Goal: Check status: Check status

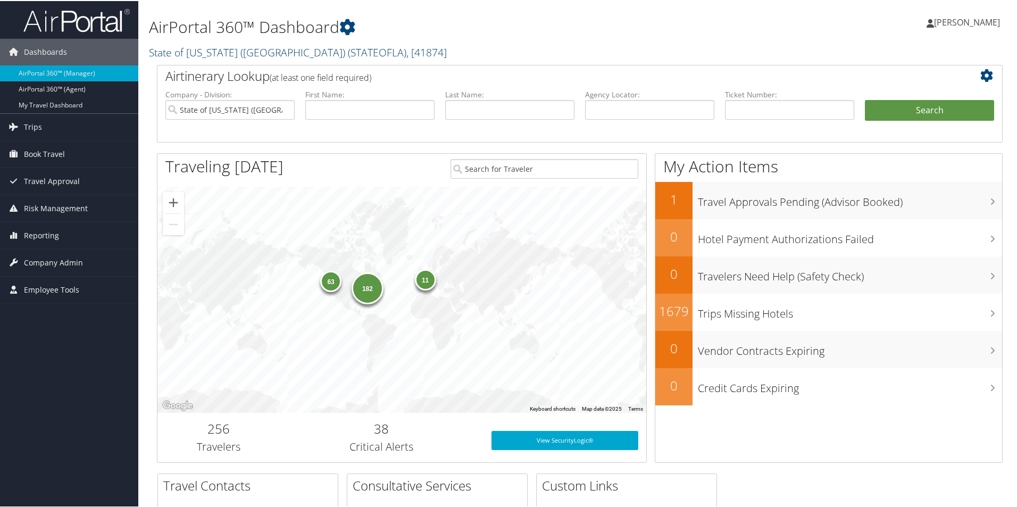
click at [237, 51] on link "State of Louisiana (SOLA) ( STATEOFLA ) , [ 41874 ]" at bounding box center [298, 51] width 298 height 14
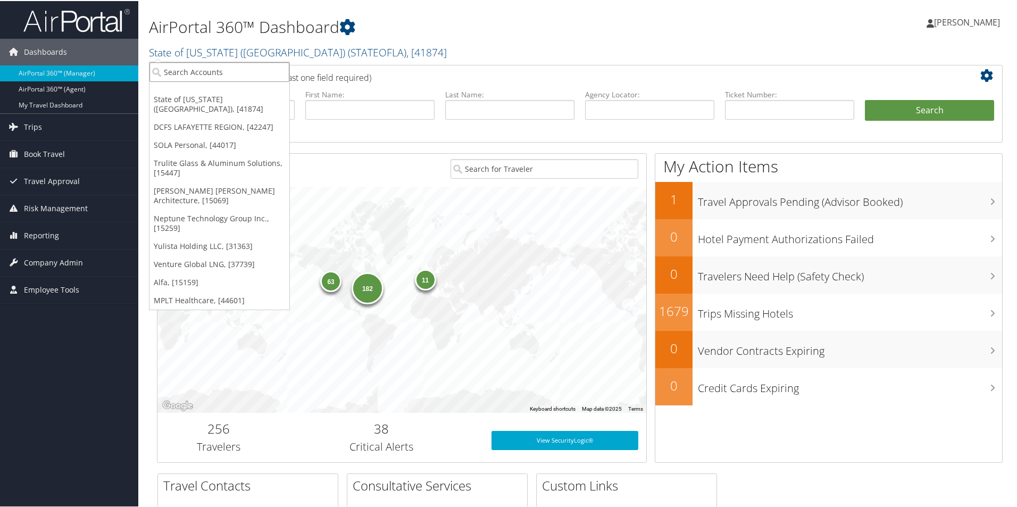
click at [230, 71] on input "search" at bounding box center [219, 71] width 140 height 20
type input "mplt"
click at [199, 88] on div "MPLT Healthcare (301920), [44601]" at bounding box center [230, 91] width 172 height 10
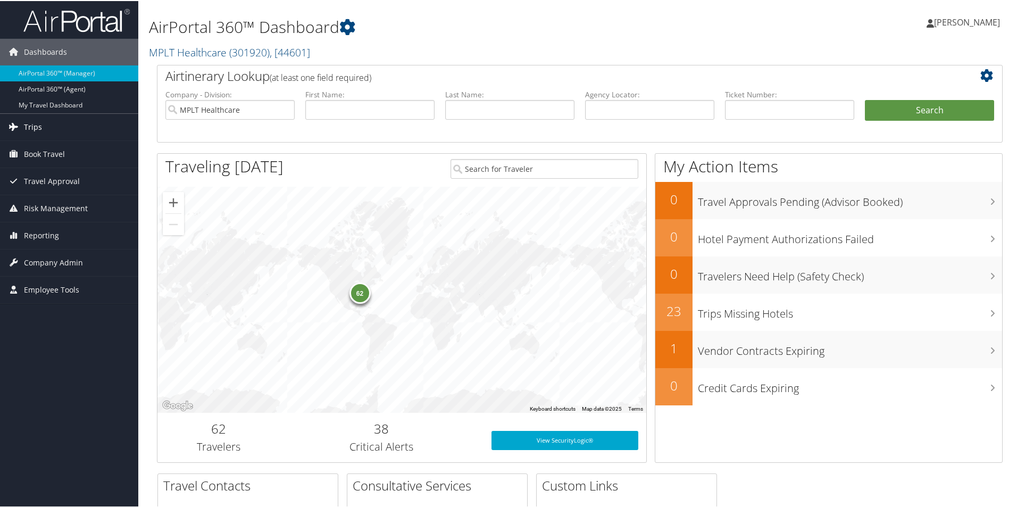
click at [42, 125] on link "Trips" at bounding box center [69, 126] width 138 height 27
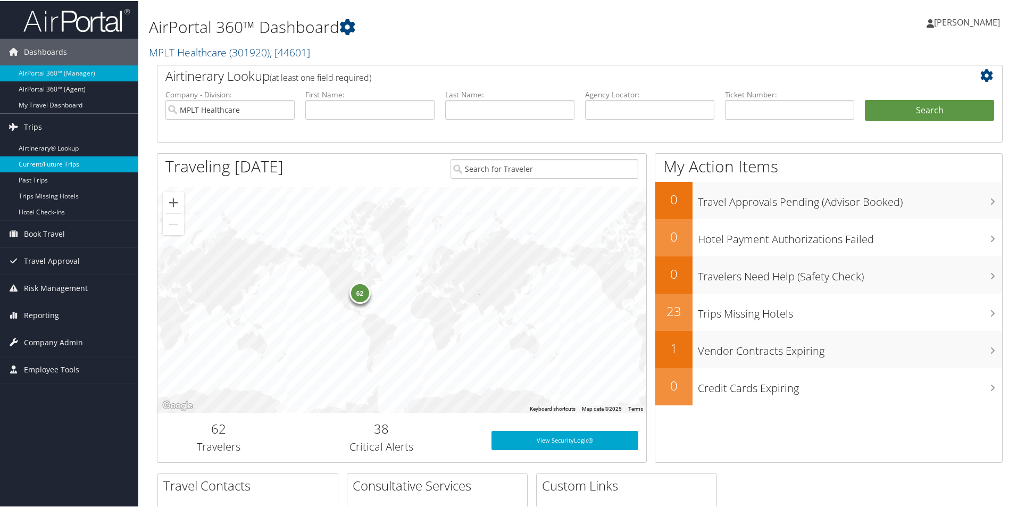
click at [53, 164] on link "Current/Future Trips" at bounding box center [69, 163] width 138 height 16
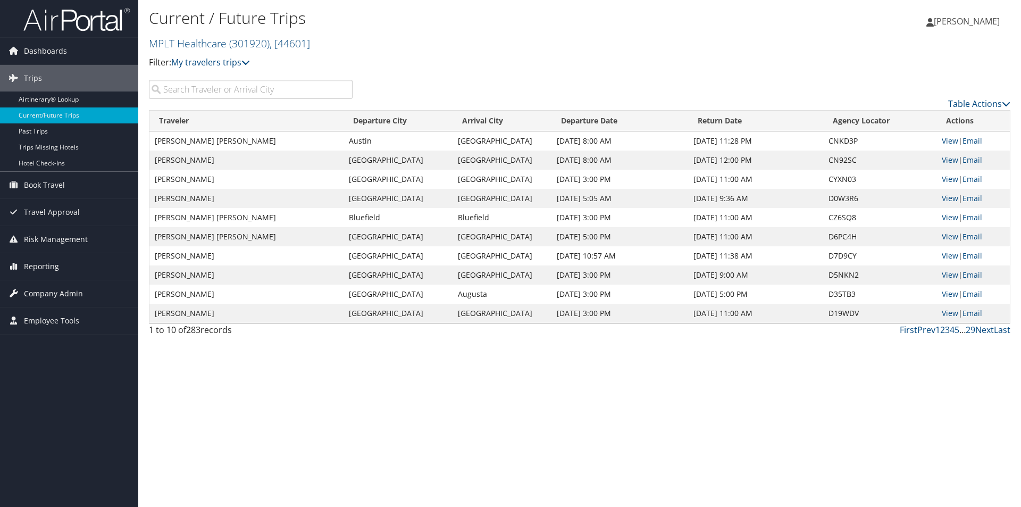
click at [191, 90] on input "search" at bounding box center [251, 89] width 204 height 19
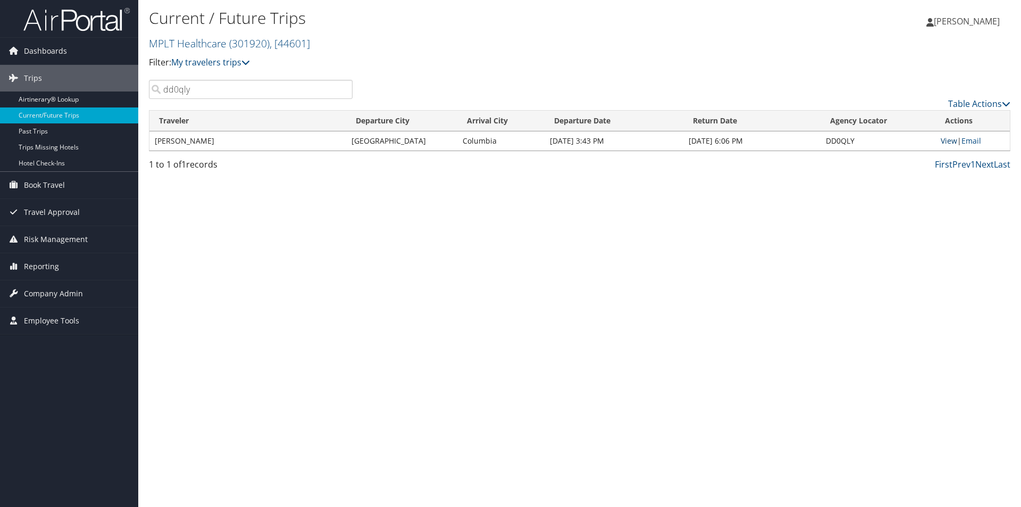
type input "dd0qly"
click at [953, 140] on link "View" at bounding box center [949, 141] width 16 height 10
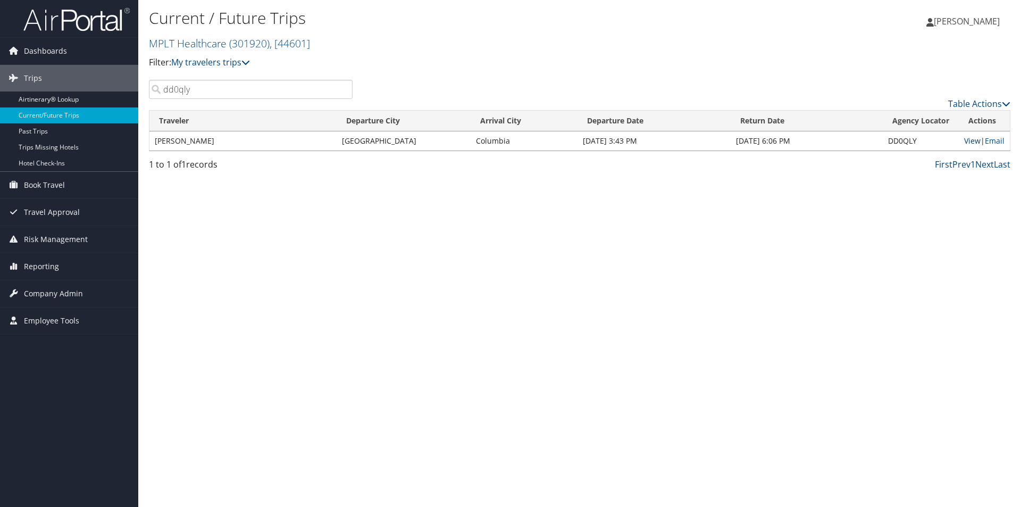
click at [969, 140] on link "View" at bounding box center [972, 141] width 16 height 10
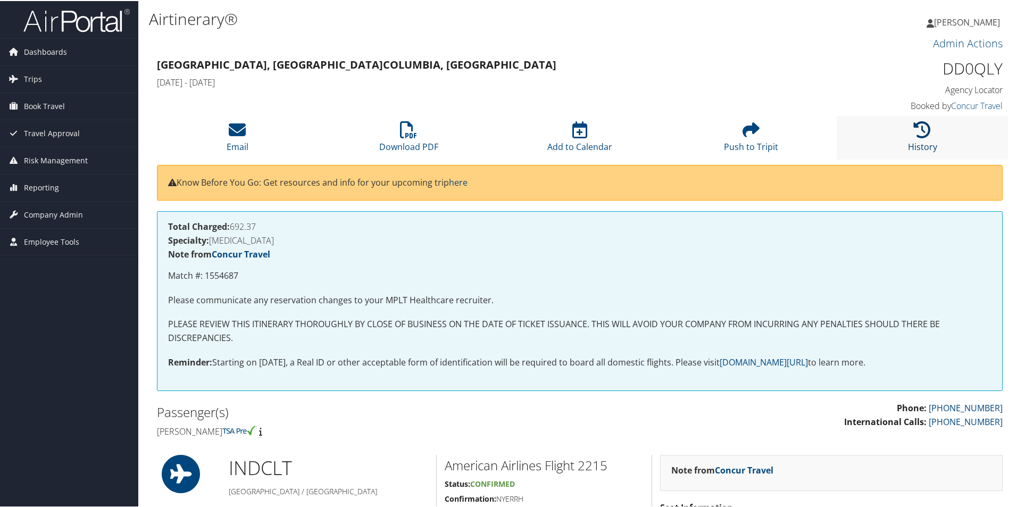
click at [919, 124] on icon at bounding box center [922, 128] width 17 height 17
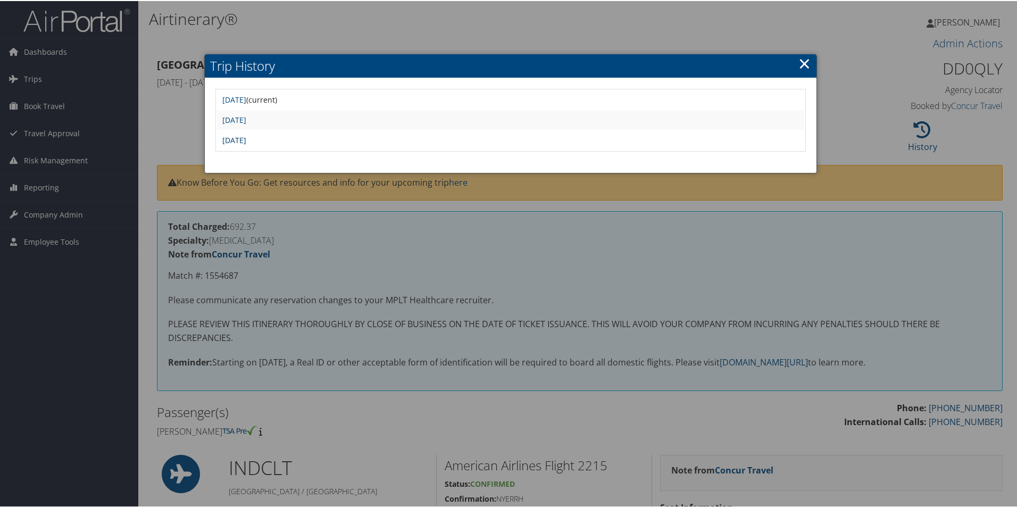
click at [246, 137] on link "Wed Sep 10 13:50:58 MDT 2025" at bounding box center [234, 139] width 24 height 10
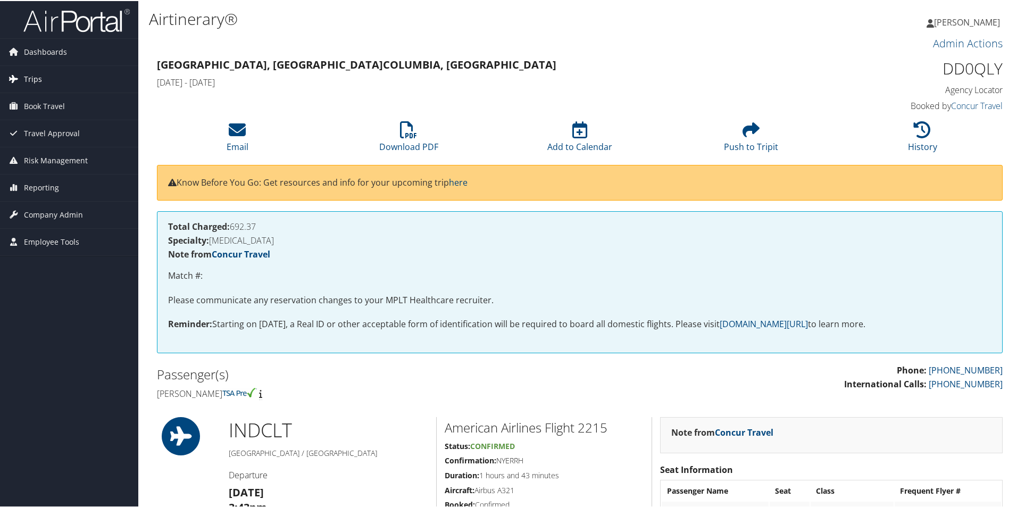
click at [37, 75] on span "Trips" at bounding box center [33, 78] width 18 height 27
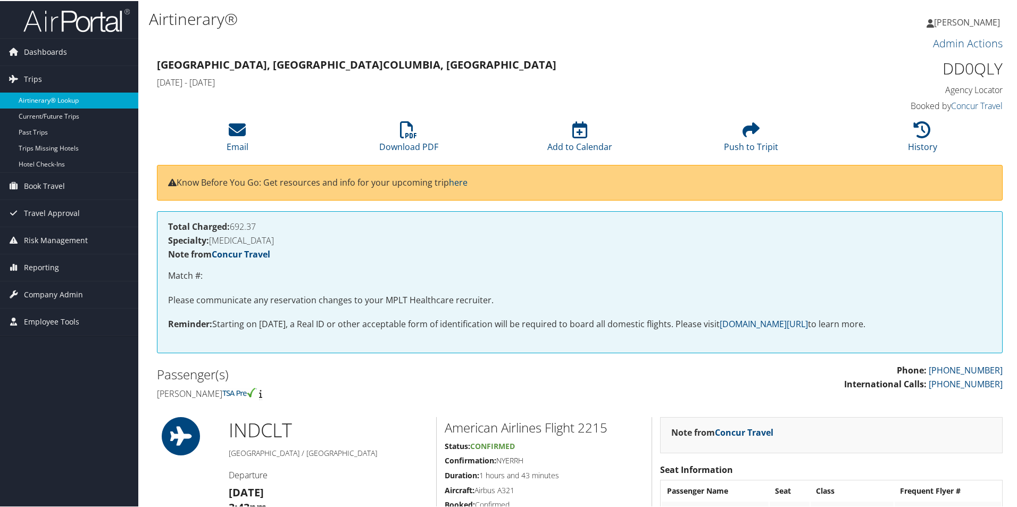
click at [54, 97] on link "Airtinerary® Lookup" at bounding box center [69, 99] width 138 height 16
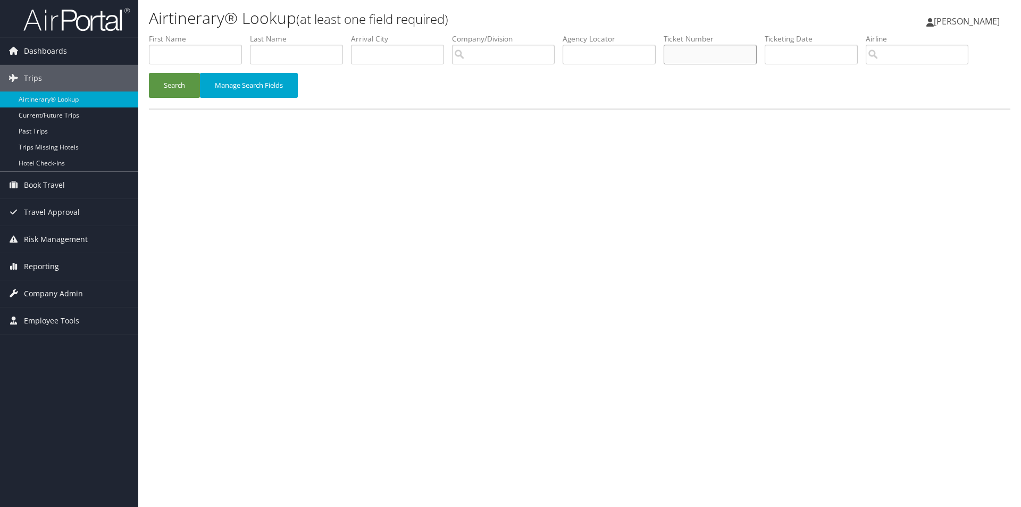
click at [696, 56] on input "text" at bounding box center [710, 55] width 93 height 20
type input "0017309960817"
click at [179, 82] on button "Search" at bounding box center [174, 85] width 51 height 25
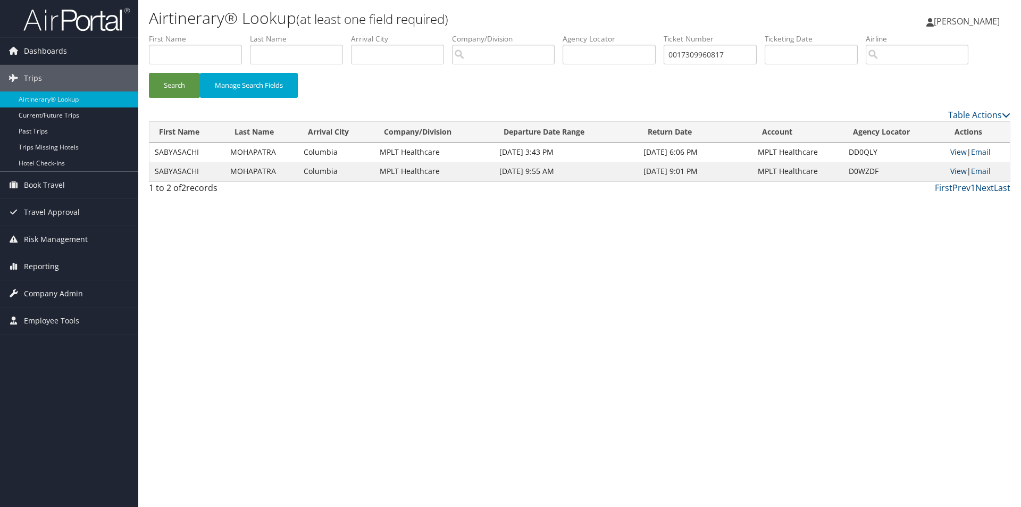
click at [957, 170] on link "View" at bounding box center [958, 171] width 16 height 10
click at [956, 150] on link "View" at bounding box center [958, 152] width 16 height 10
click at [956, 170] on link "View" at bounding box center [958, 171] width 16 height 10
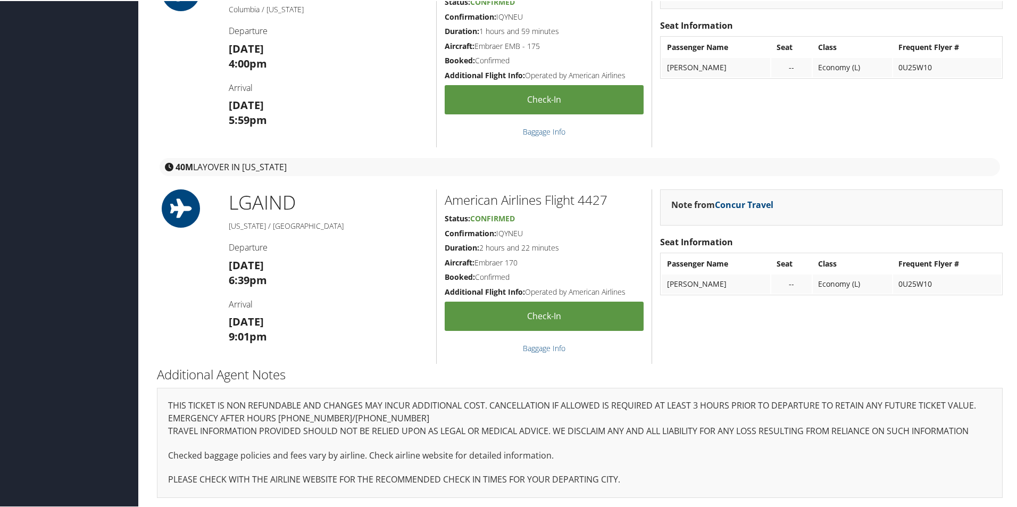
scroll to position [1224, 0]
